Goal: Check status

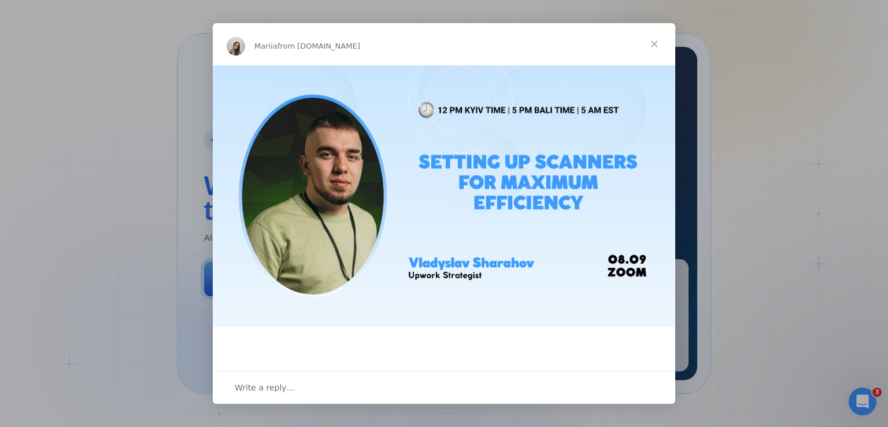
click at [655, 47] on span "Close" at bounding box center [655, 44] width 42 height 42
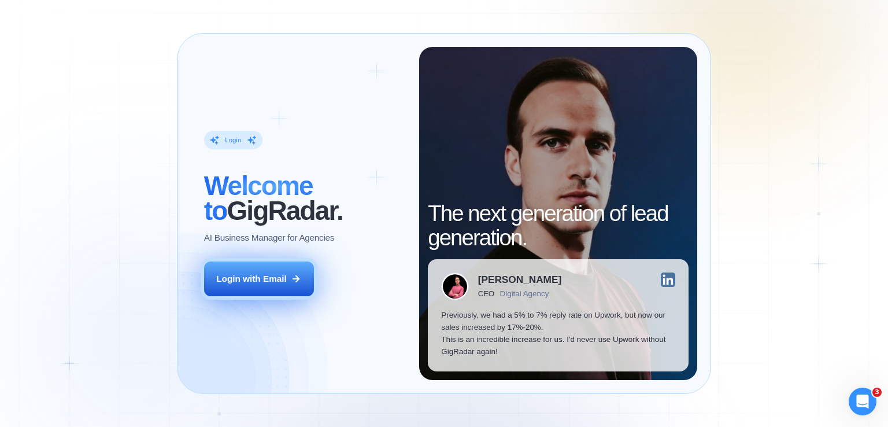
click at [286, 294] on button "Login with Email" at bounding box center [259, 278] width 110 height 35
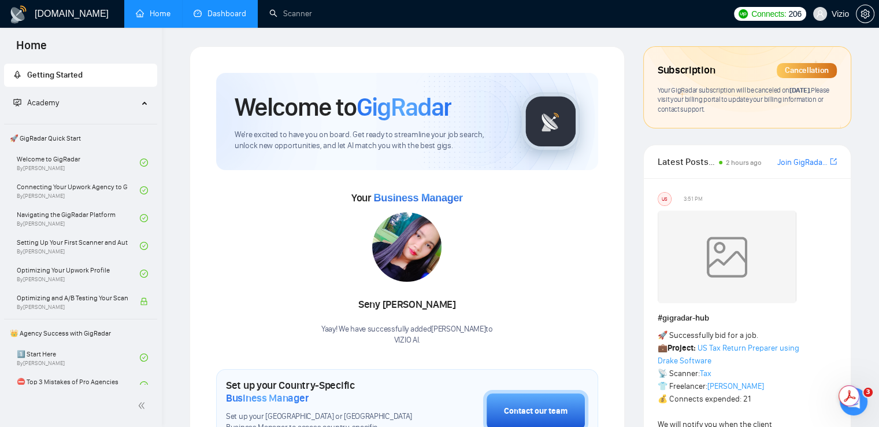
click at [217, 19] on link "Dashboard" at bounding box center [220, 14] width 53 height 10
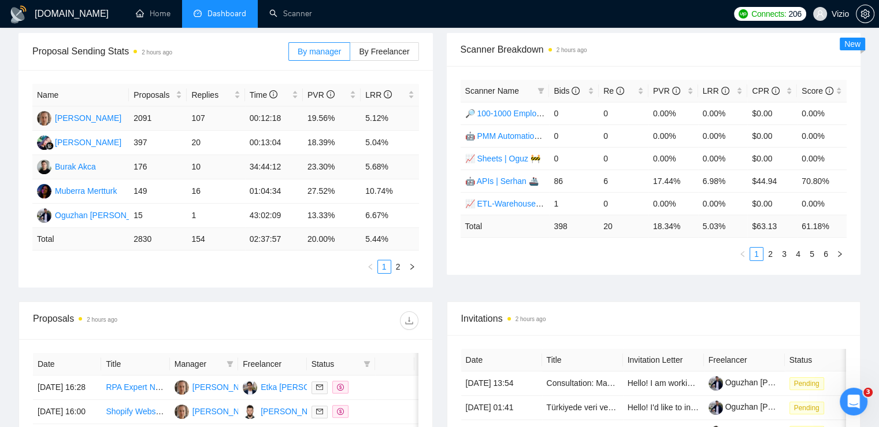
scroll to position [173, 0]
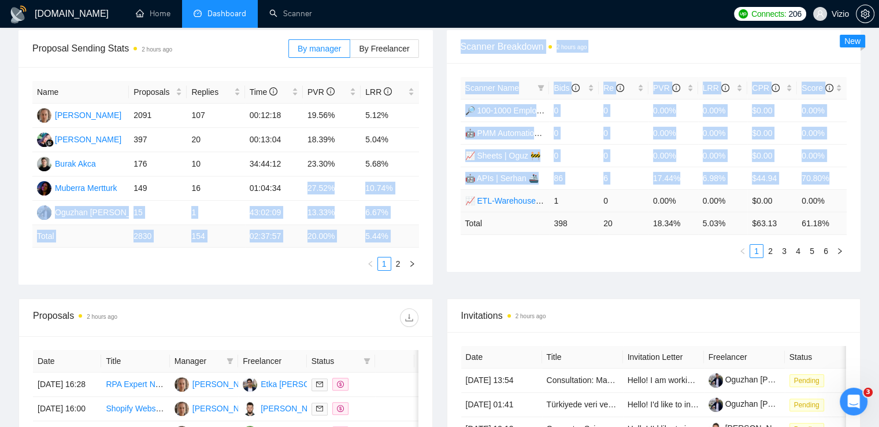
drag, startPoint x: 305, startPoint y: 193, endPoint x: 463, endPoint y: 194, distance: 157.3
click at [463, 194] on div "Proposal Sending Stats 2 hours ago By manager By Freelancer Name Proposals Repl…" at bounding box center [440, 164] width 856 height 268
click at [417, 193] on td "10.74%" at bounding box center [390, 188] width 58 height 24
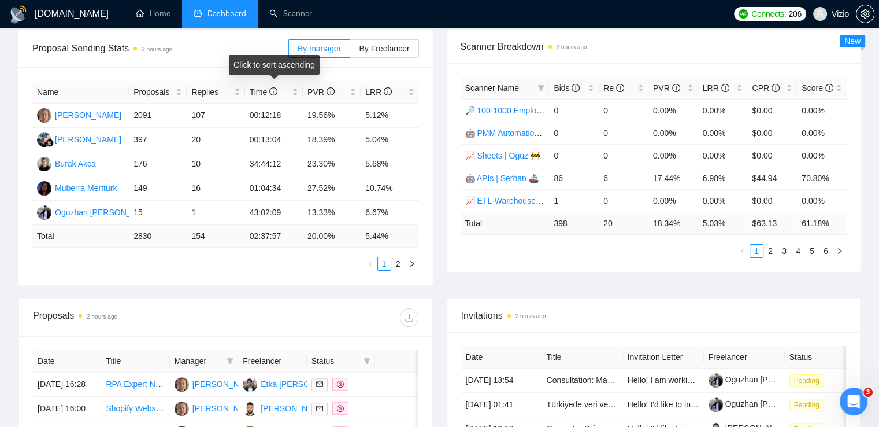
scroll to position [0, 0]
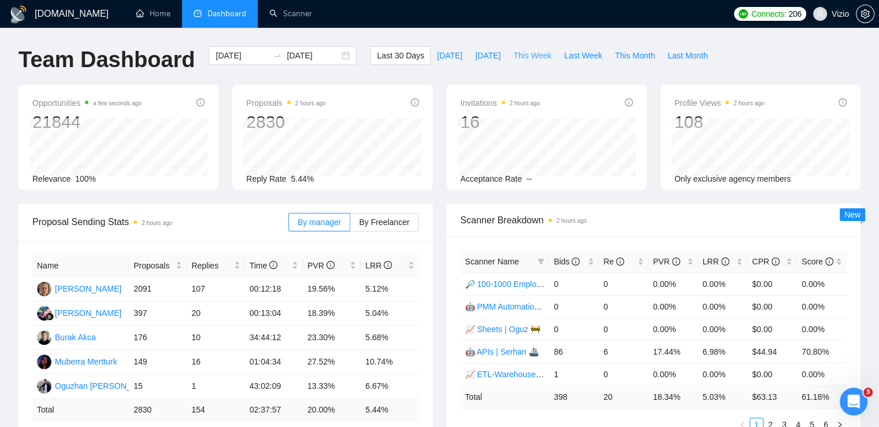
click at [513, 57] on span "This Week" at bounding box center [532, 55] width 38 height 13
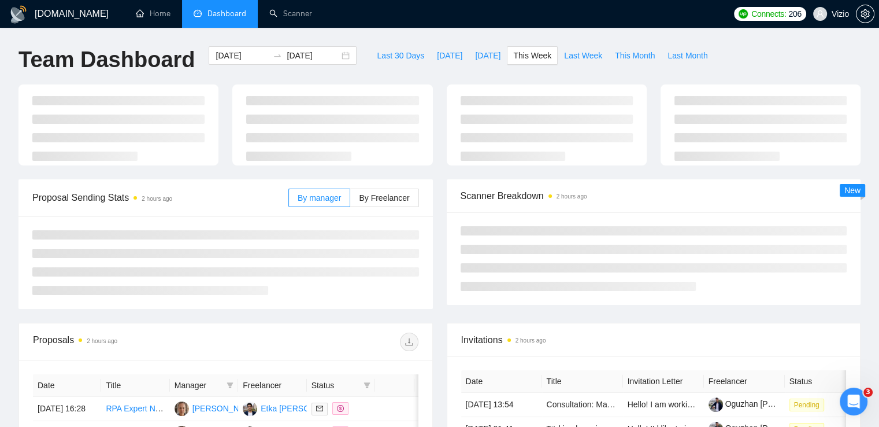
type input "2025-09-01"
type input "2025-09-07"
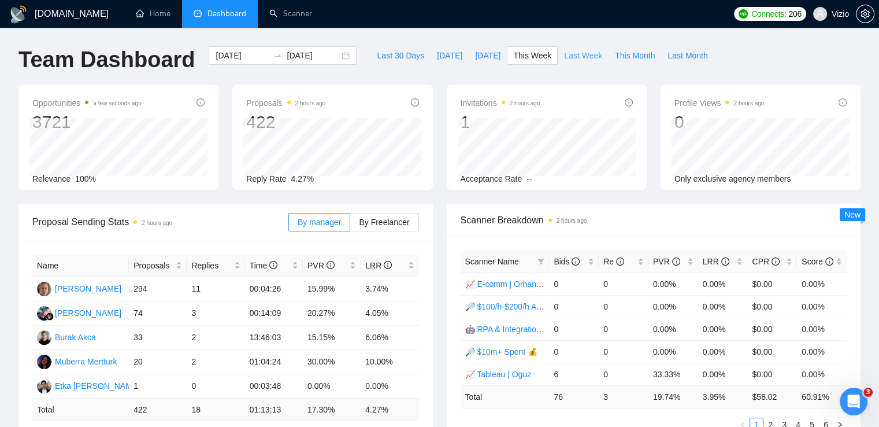
click at [564, 57] on span "Last Week" at bounding box center [583, 55] width 38 height 13
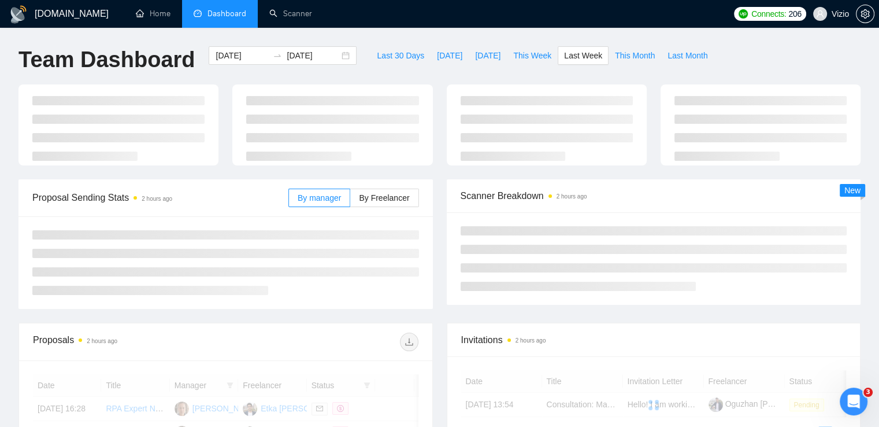
type input "2025-08-25"
type input "2025-08-31"
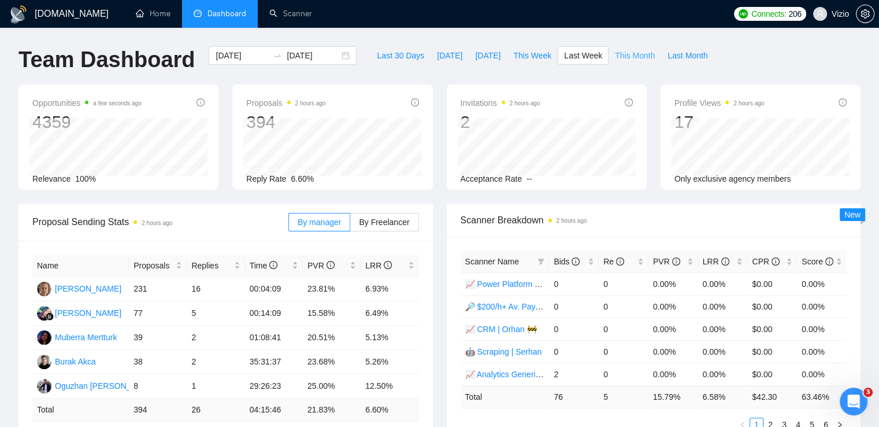
click at [615, 57] on span "This Month" at bounding box center [635, 55] width 40 height 13
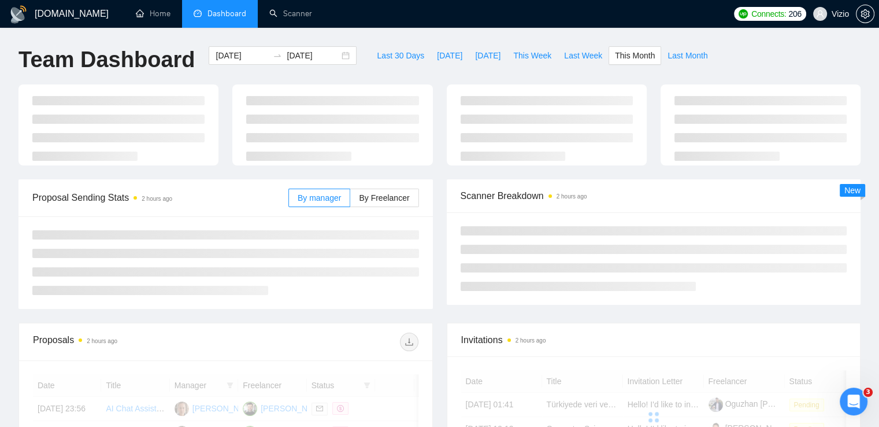
type input "2025-09-01"
type input "2025-09-30"
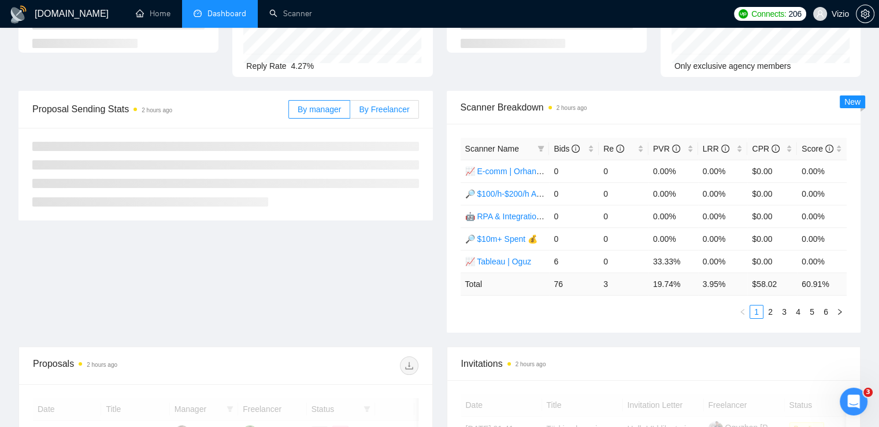
scroll to position [58, 0]
